Goal: Task Accomplishment & Management: Manage account settings

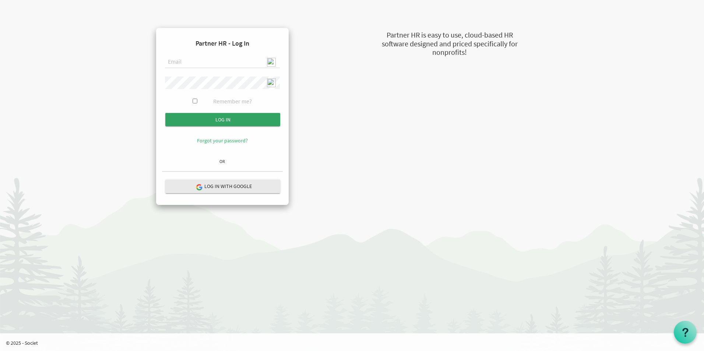
type input "admin@stepind.org"
click at [228, 118] on input "Log in" at bounding box center [222, 119] width 115 height 13
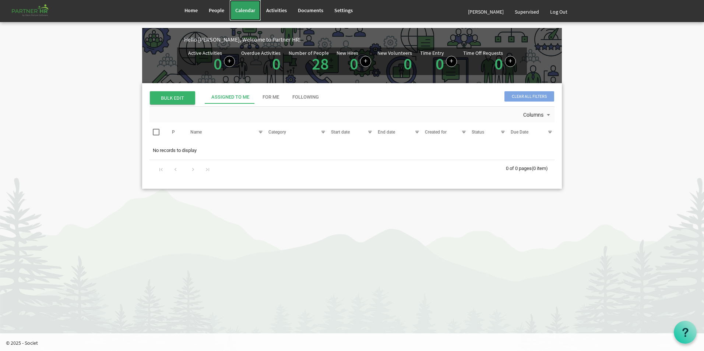
click at [244, 13] on span "Calendar" at bounding box center [245, 10] width 20 height 7
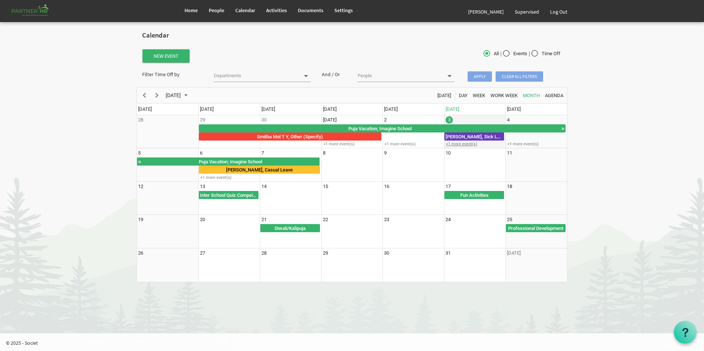
click at [464, 143] on div "+1 more event(s)" at bounding box center [475, 144] width 61 height 6
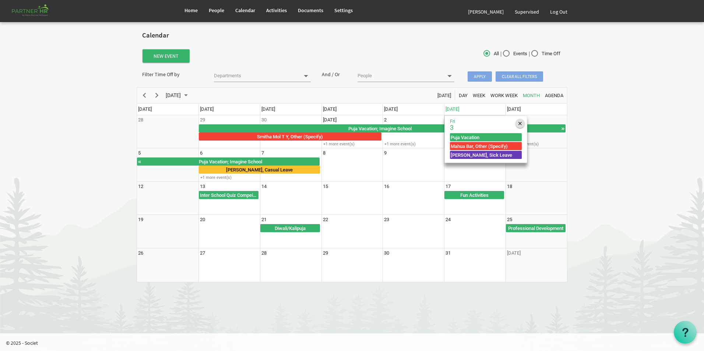
click at [519, 122] on span "of October 2025" at bounding box center [520, 124] width 3 height 10
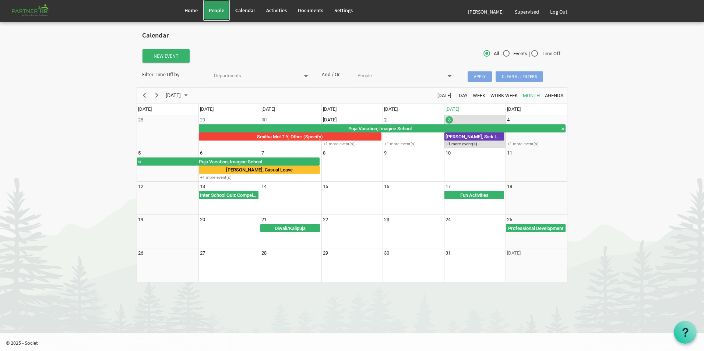
click at [213, 10] on span "People" at bounding box center [216, 10] width 15 height 7
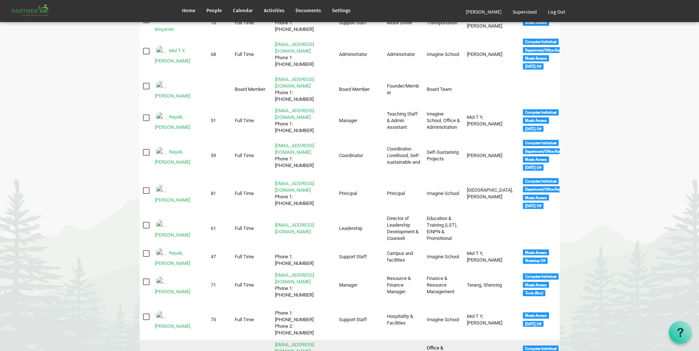
scroll to position [442, 0]
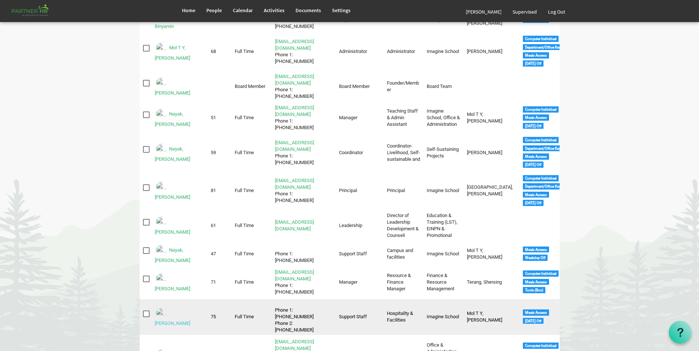
click at [175, 321] on link "Pall, Priti" at bounding box center [172, 324] width 35 height 6
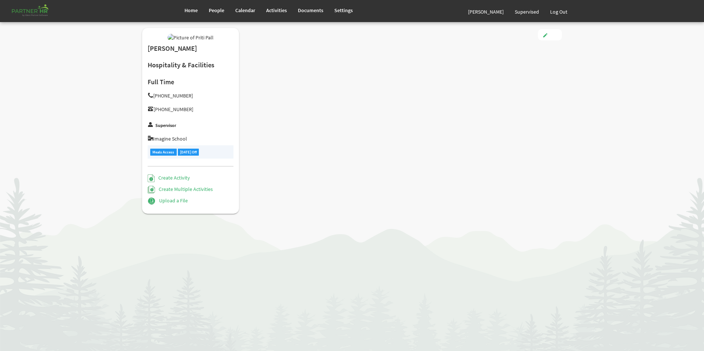
type input "Full Time"
type input "Support Staff"
type input "Smitha Mol T Y"
type input "[DATE]"
type input "[DEMOGRAPHIC_DATA]"
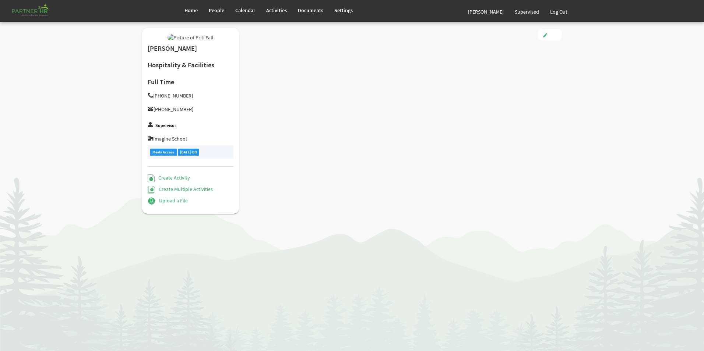
type input "[DATE]"
checkbox input "true"
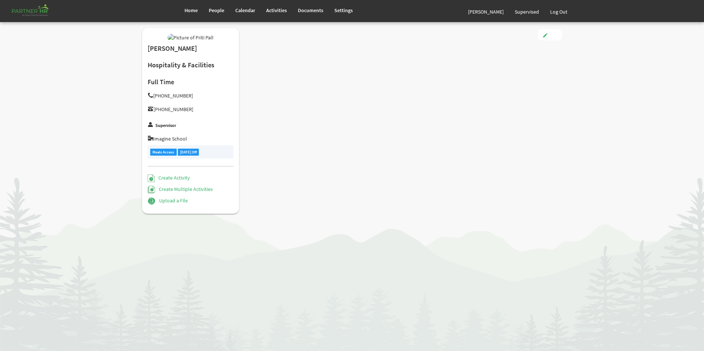
type input "3.00"
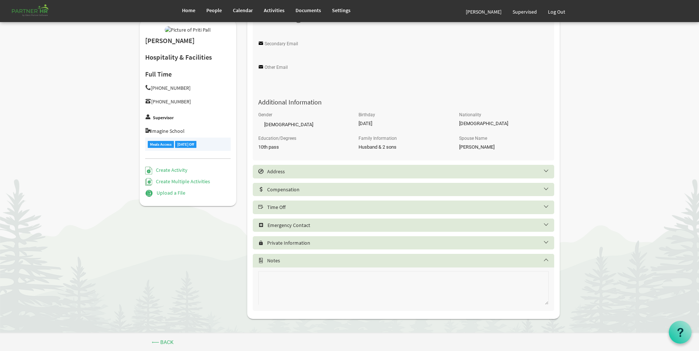
scroll to position [244, 0]
click at [315, 207] on h5 "Time Off" at bounding box center [408, 207] width 301 height 6
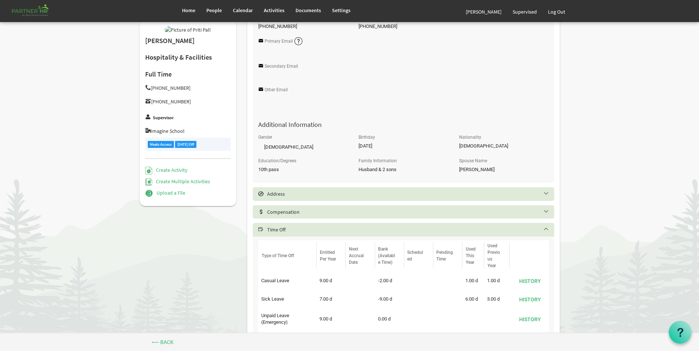
scroll to position [97, 0]
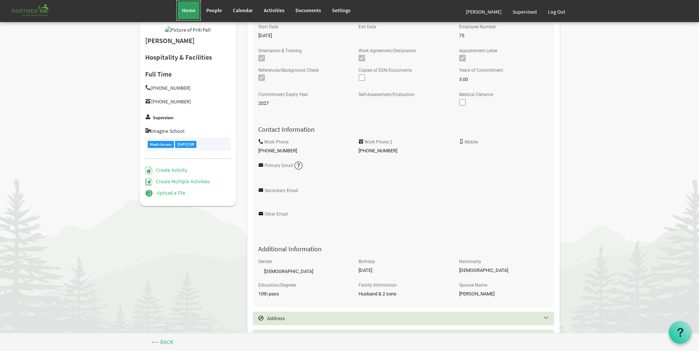
click at [186, 6] on link "Home" at bounding box center [188, 10] width 24 height 21
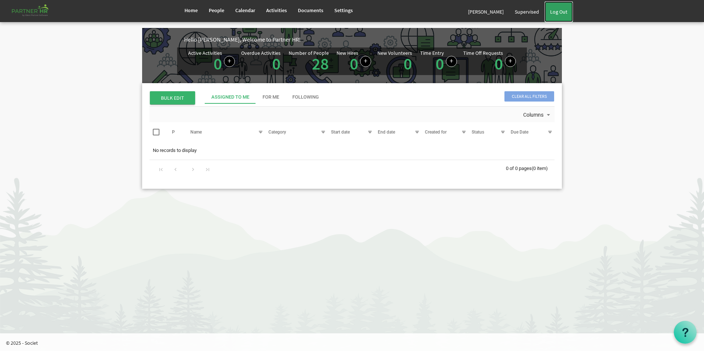
drag, startPoint x: 558, startPoint y: 14, endPoint x: 552, endPoint y: 13, distance: 5.6
click at [558, 14] on link "Log Out" at bounding box center [559, 11] width 28 height 21
